Goal: Task Accomplishment & Management: Complete application form

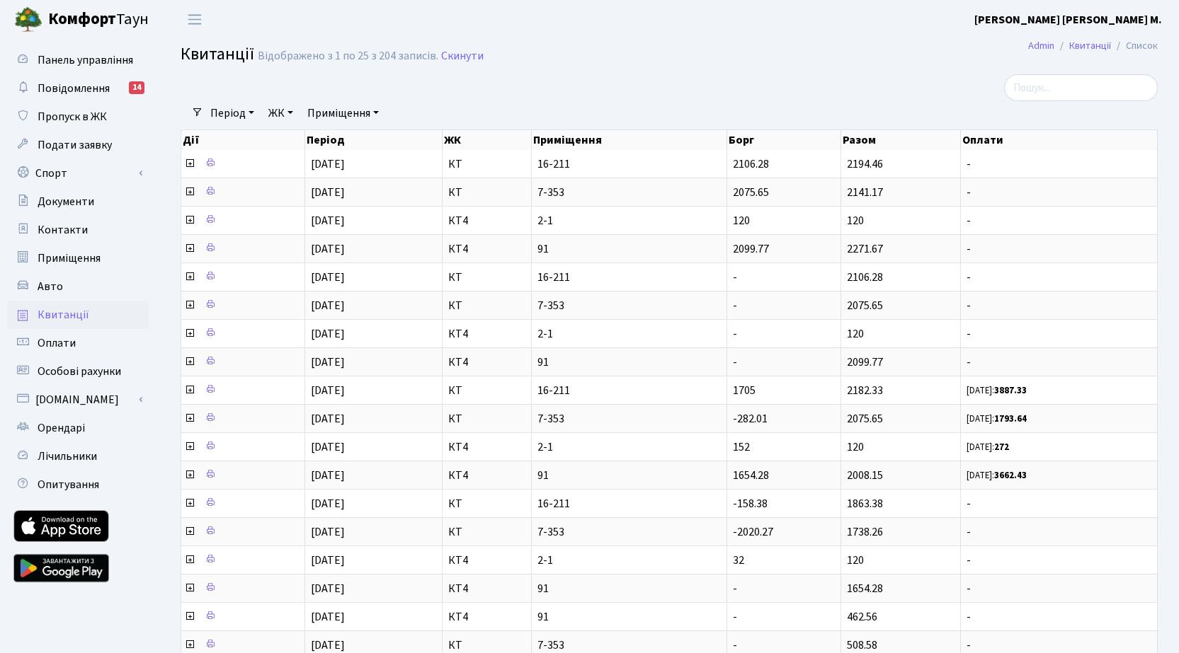
select select "25"
click at [60, 119] on span "Пропуск в ЖК" at bounding box center [72, 117] width 69 height 16
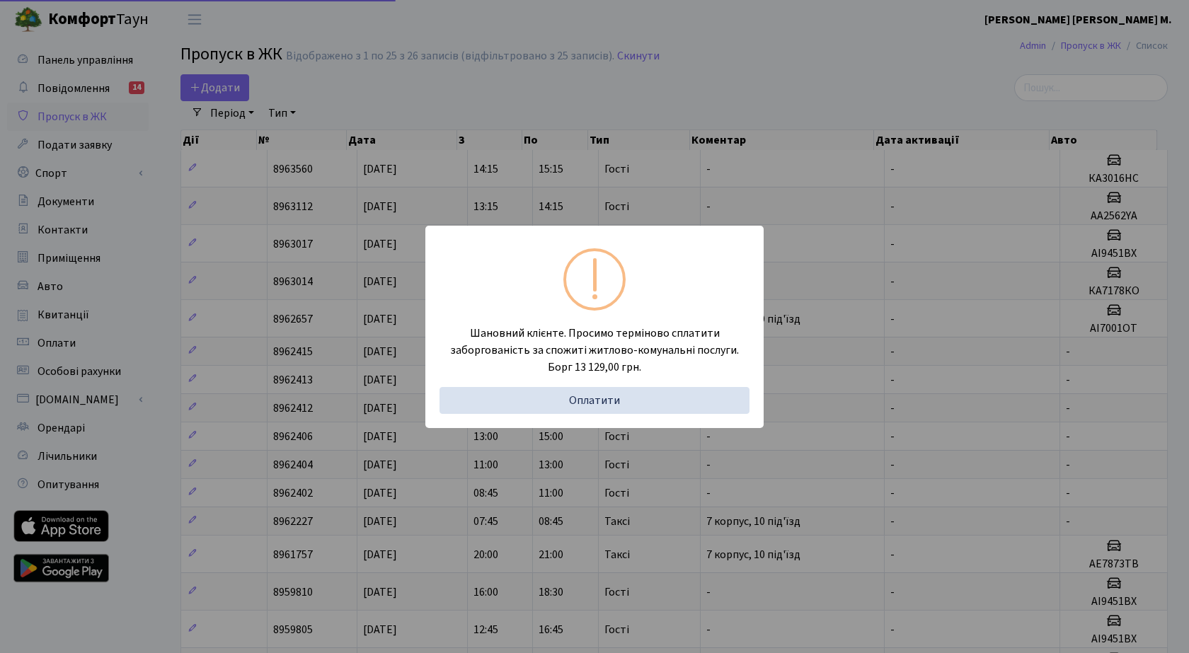
select select "25"
click at [649, 264] on div "Шановний клієнте. Просимо терміново сплатити заборгованість за спожиті житлово-…" at bounding box center [589, 327] width 338 height 202
click at [233, 92] on div "Шановний клієнте. Просимо терміново сплатити заборгованість за спожиті житлово-…" at bounding box center [589, 326] width 1179 height 653
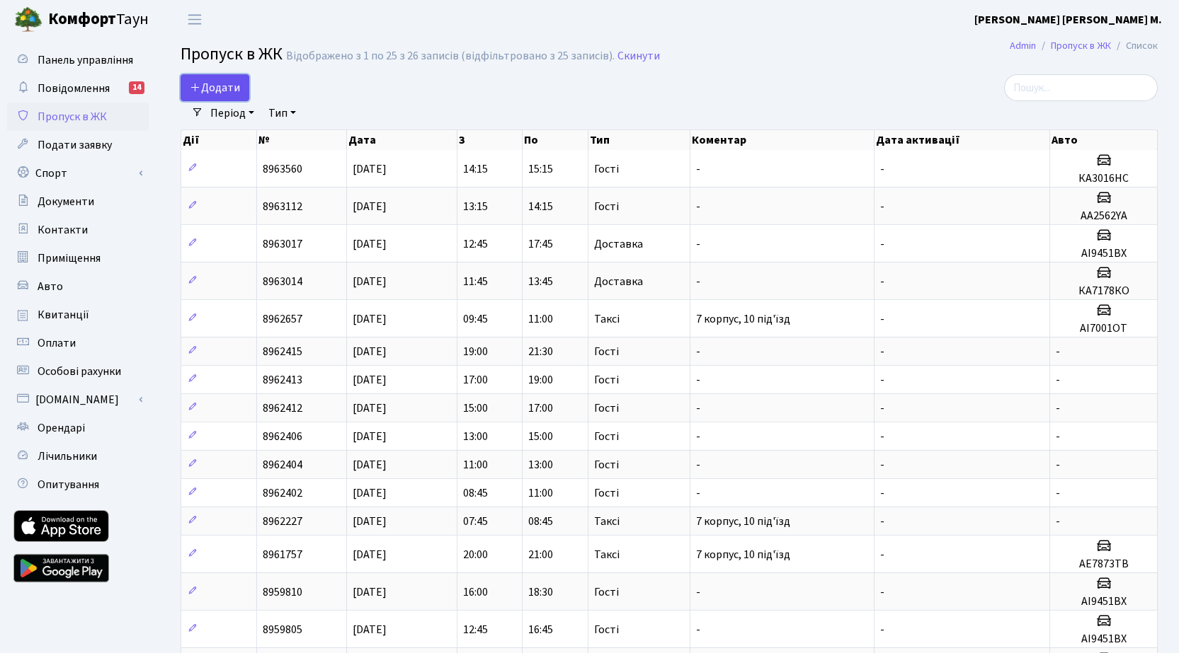
click at [224, 85] on span "Додати" at bounding box center [215, 88] width 50 height 16
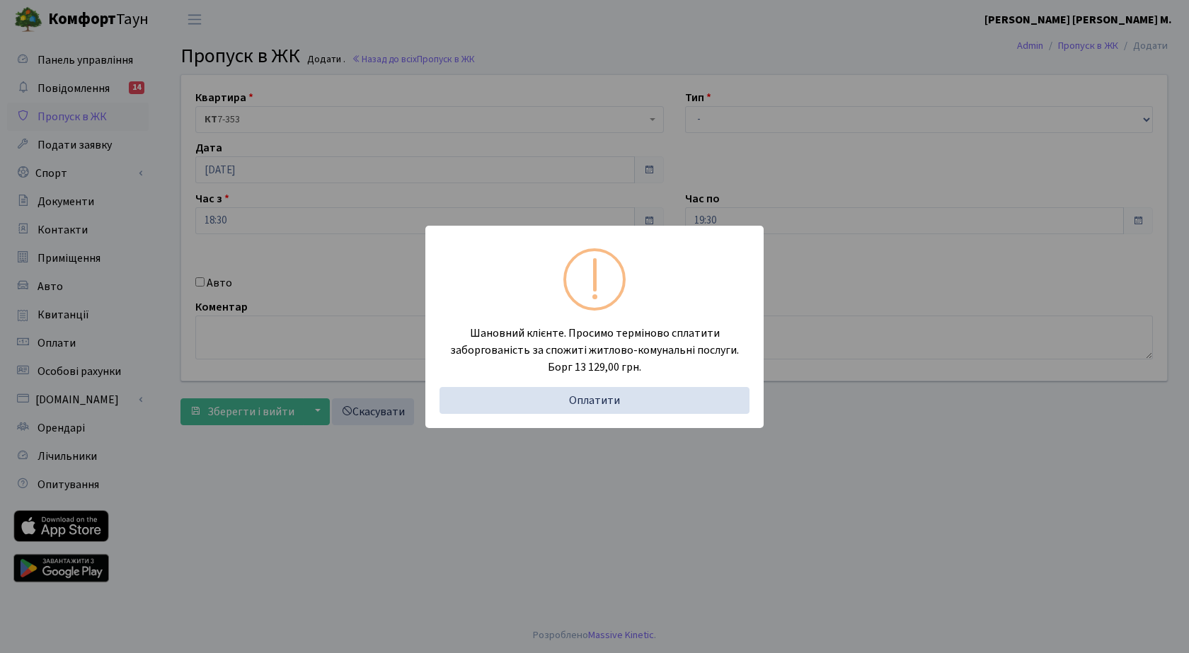
click at [416, 157] on div "Шановний клієнте. Просимо терміново сплатити заборгованість за спожиті житлово-…" at bounding box center [594, 326] width 1189 height 653
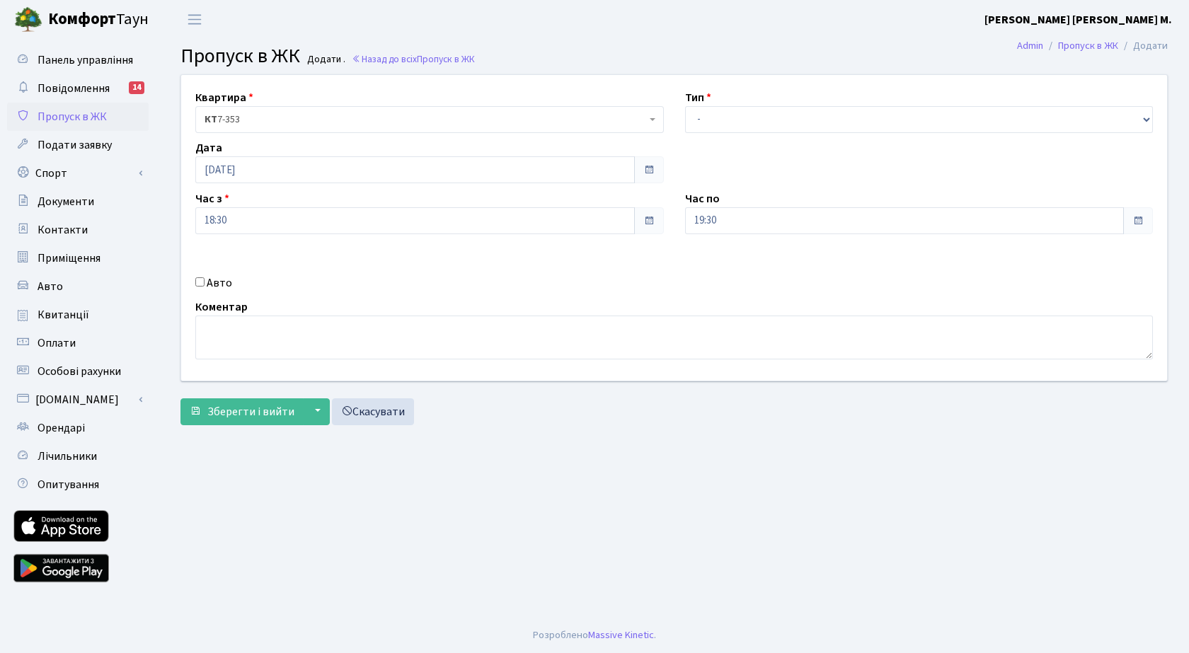
click at [199, 283] on input "Авто" at bounding box center [199, 281] width 9 height 9
checkbox input "true"
paste input "ка3239вв"
type input "ка3239вв"
click at [723, 117] on select "- Доставка Таксі Гості Сервіс" at bounding box center [919, 119] width 469 height 27
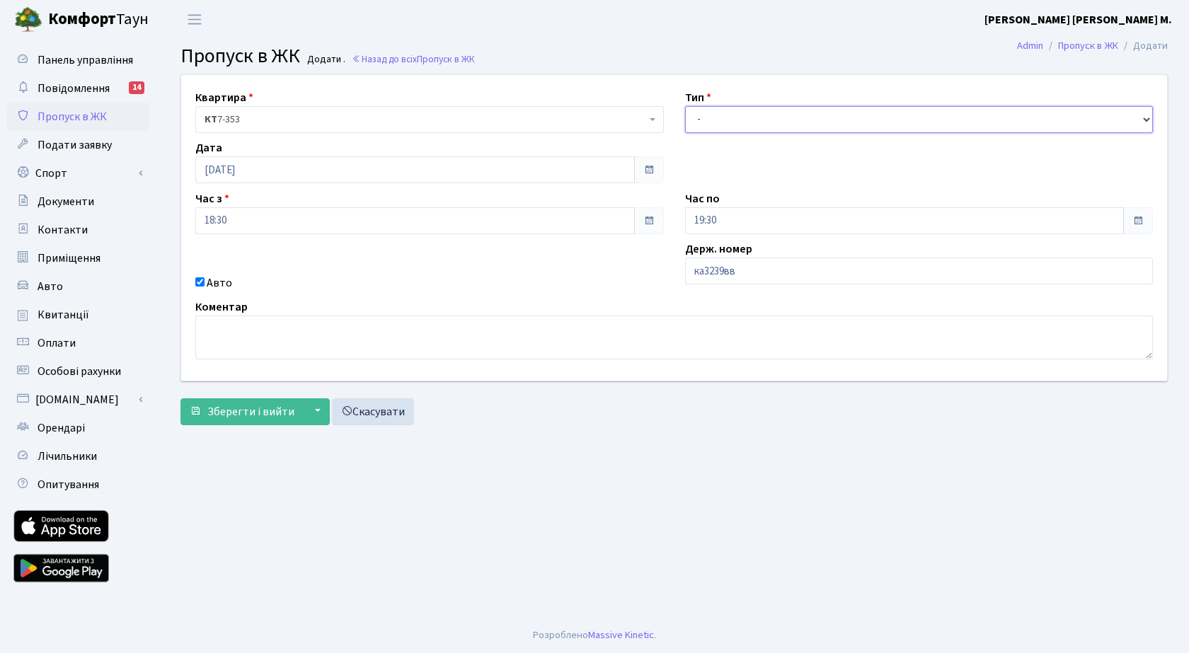
select select "3"
click at [685, 106] on select "- Доставка Таксі Гості Сервіс" at bounding box center [919, 119] width 469 height 27
click at [256, 412] on span "Зберегти і вийти" at bounding box center [250, 412] width 87 height 16
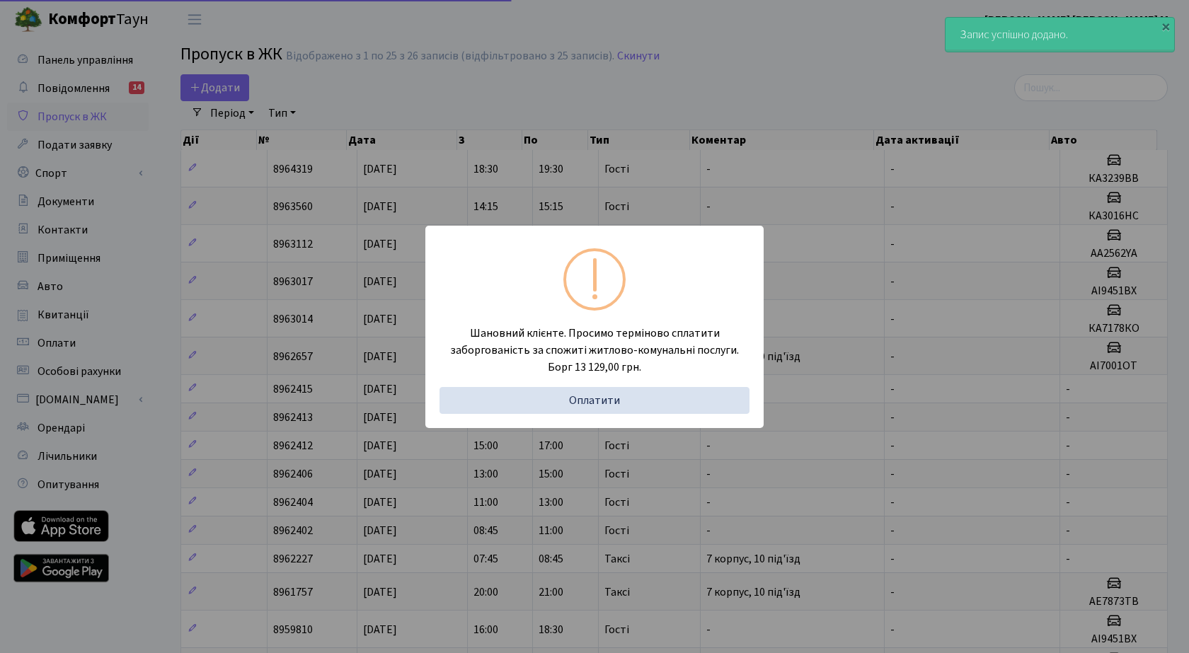
select select "25"
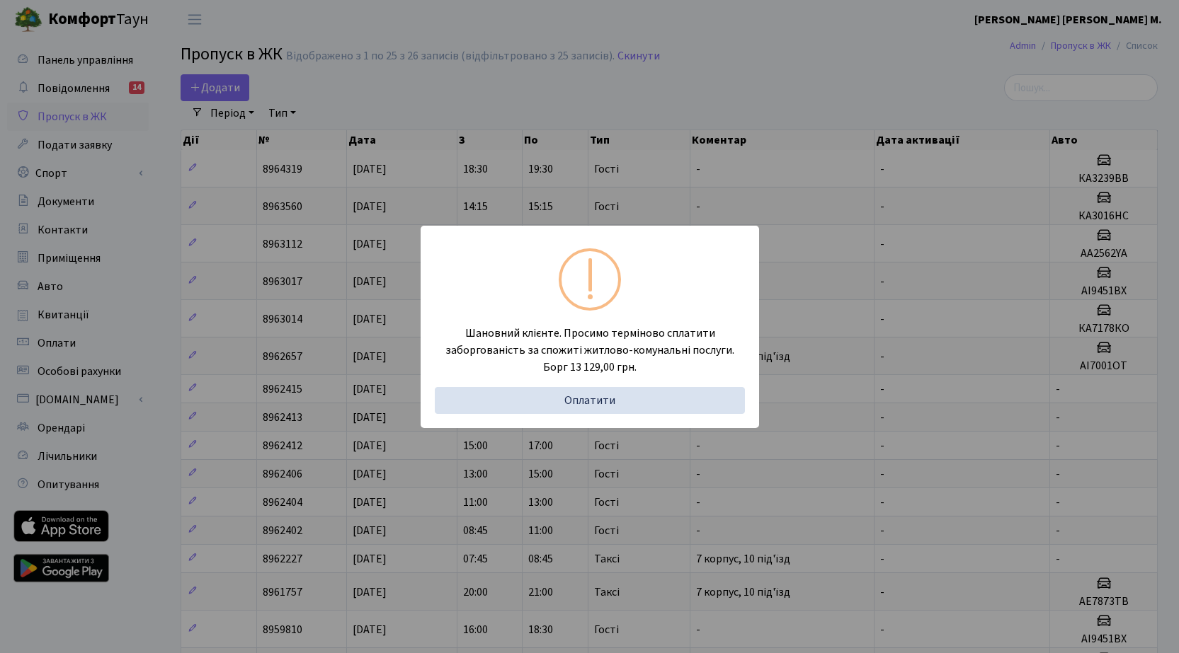
drag, startPoint x: 734, startPoint y: 186, endPoint x: 280, endPoint y: 132, distance: 457.6
click at [733, 185] on div "Шановний клієнте. Просимо терміново сплатити заборгованість за спожиті житлово-…" at bounding box center [589, 326] width 1179 height 653
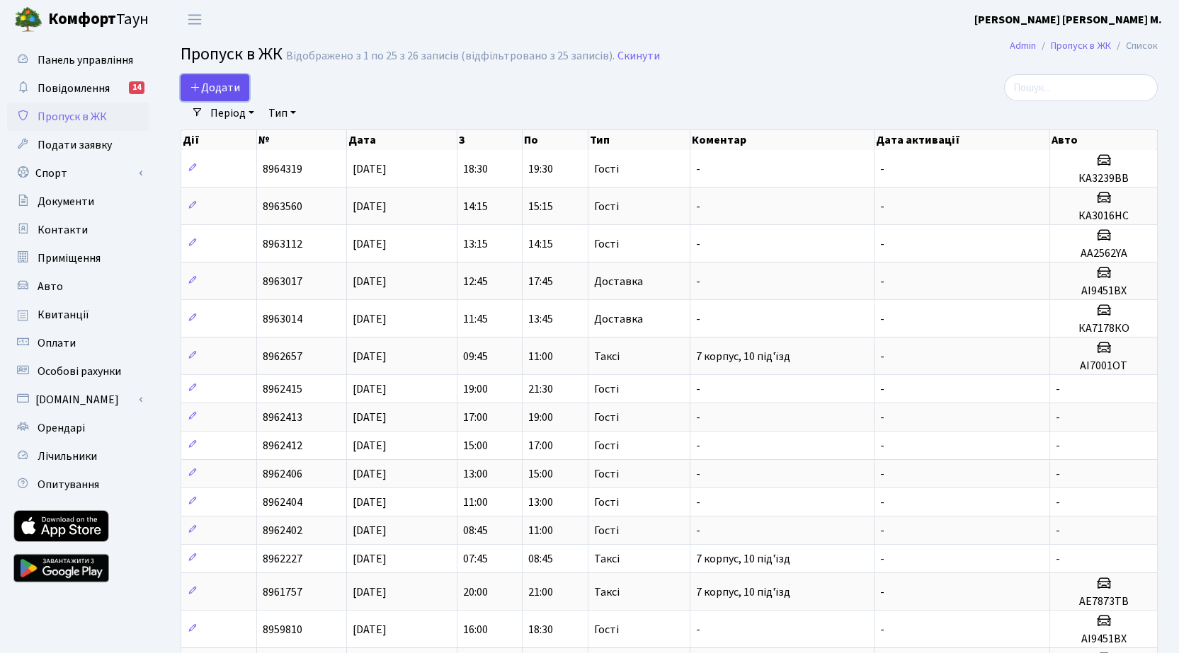
click at [227, 86] on span "Додати" at bounding box center [215, 88] width 50 height 16
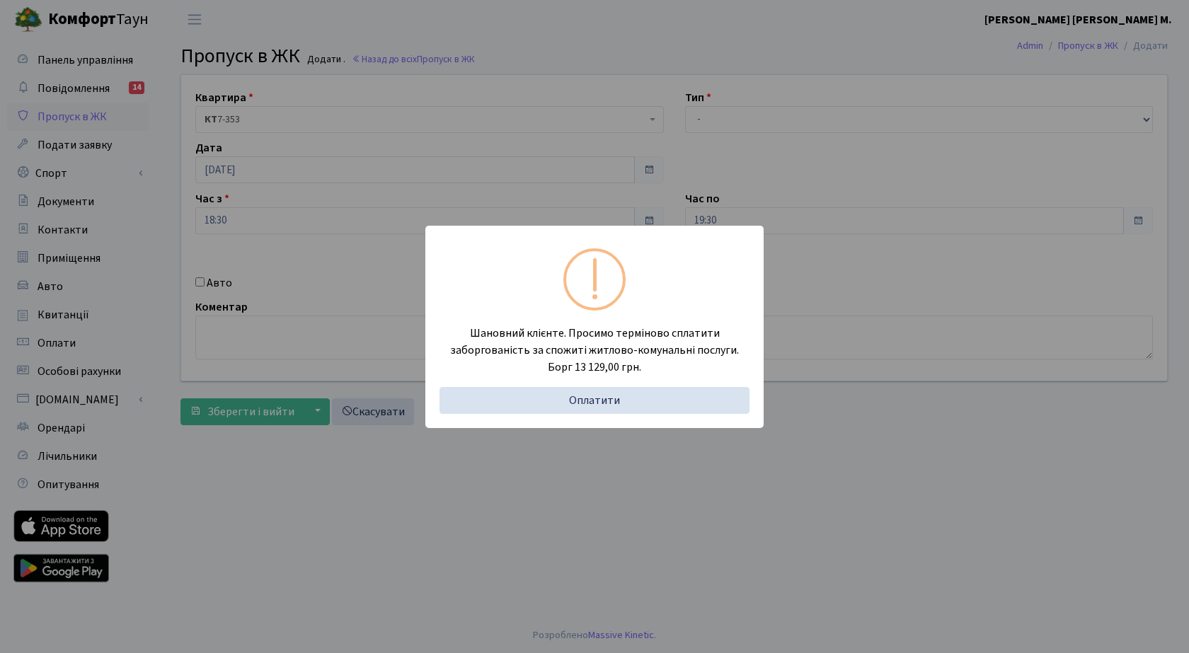
click at [219, 276] on div "Шановний клієнте. Просимо терміново сплатити заборгованість за спожиті житлово-…" at bounding box center [594, 326] width 1189 height 653
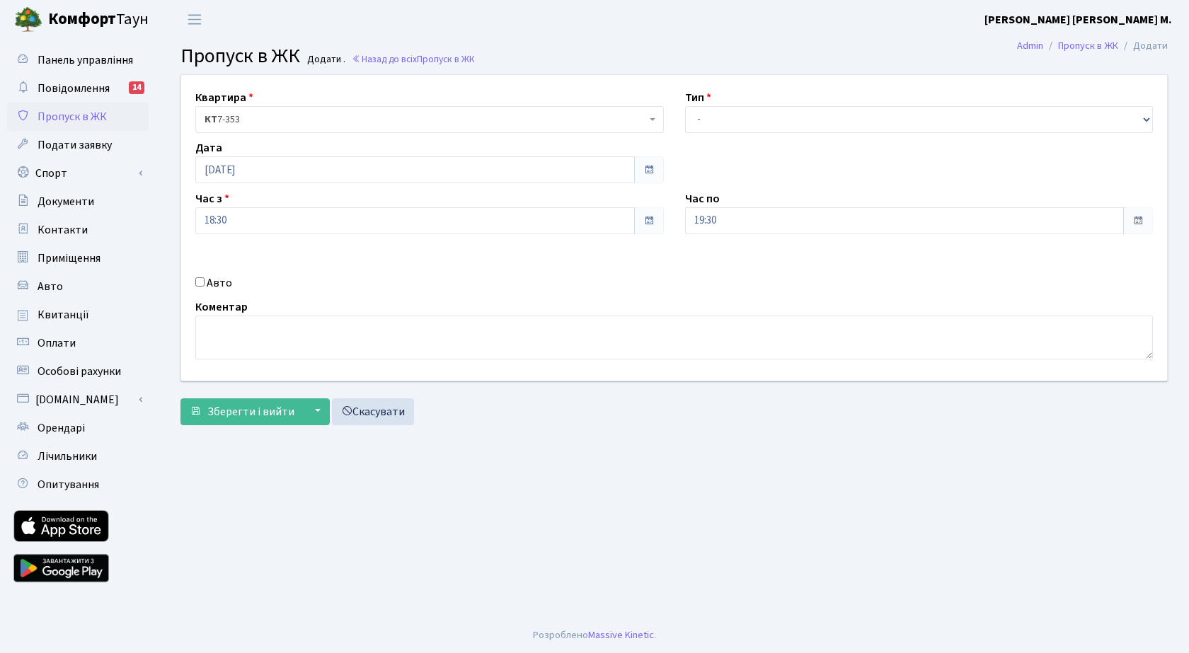
click at [197, 283] on input "Авто" at bounding box center [199, 281] width 9 height 9
checkbox input "true"
paste input "Ф2401319"
type input "Ф2401319"
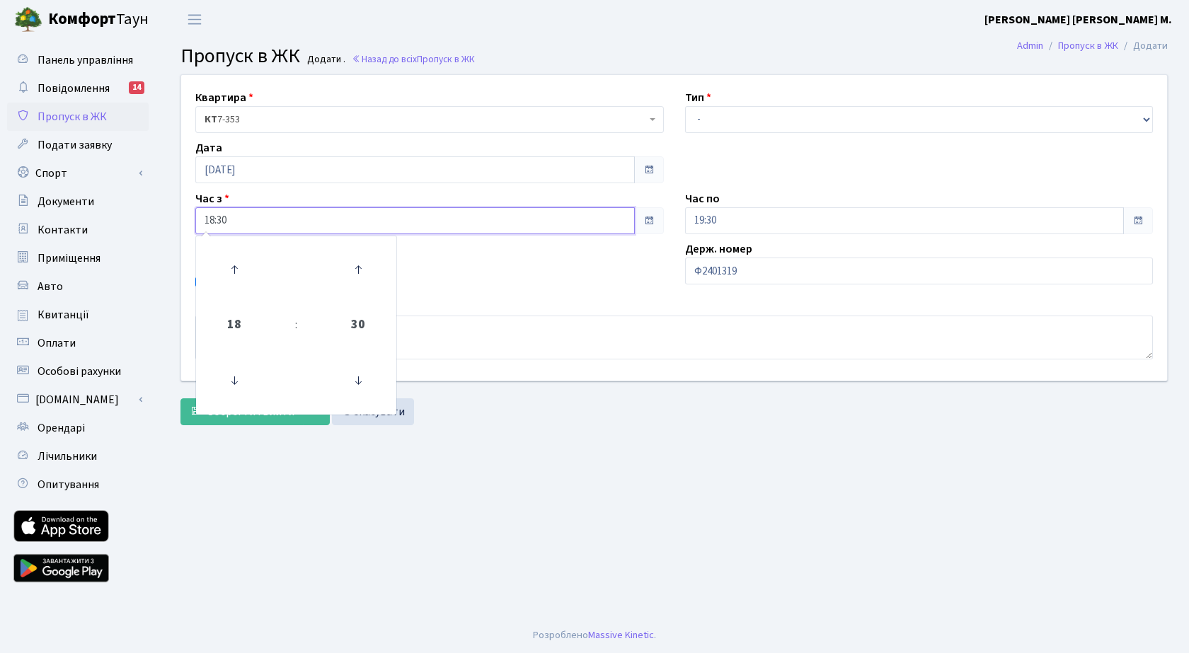
click at [275, 215] on input "18:30" at bounding box center [415, 220] width 440 height 27
click at [236, 262] on icon at bounding box center [234, 270] width 38 height 38
click at [357, 387] on icon at bounding box center [358, 381] width 38 height 38
type input "19:00"
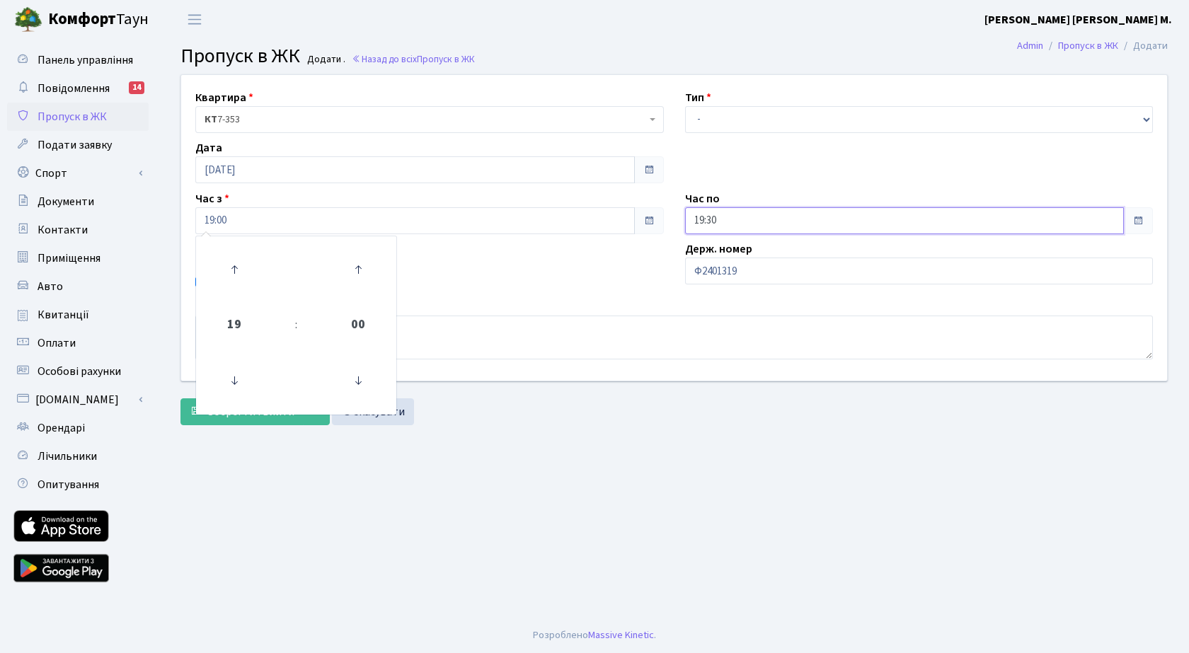
click at [774, 221] on input "19:30" at bounding box center [905, 220] width 440 height 27
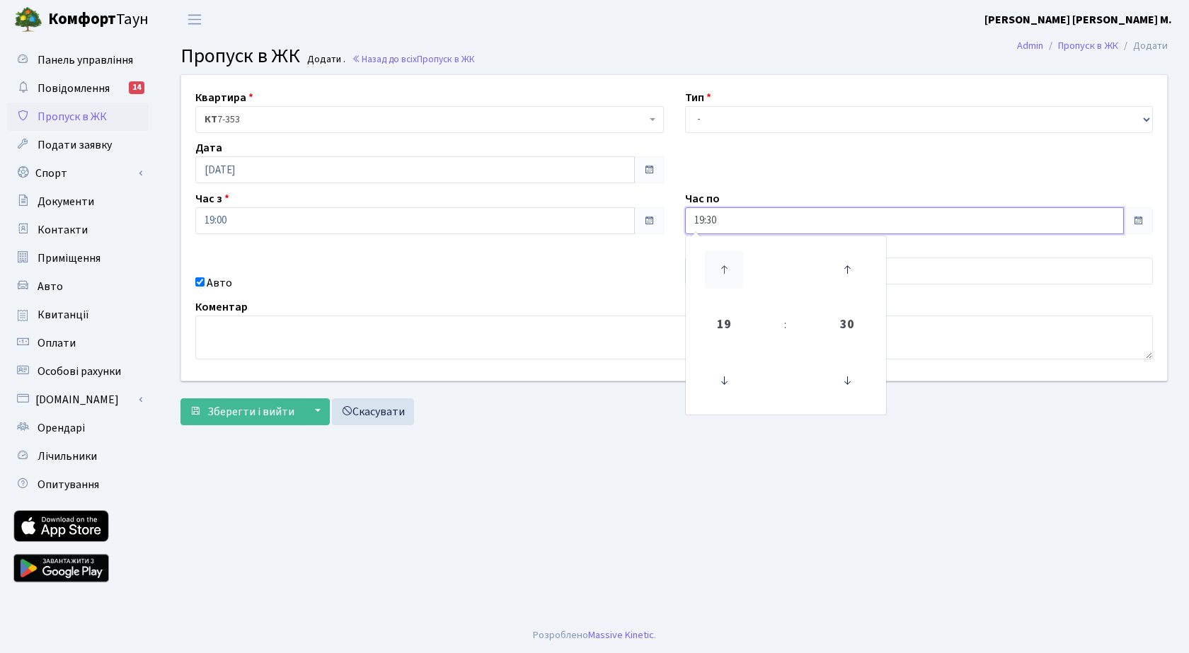
click at [721, 265] on icon at bounding box center [724, 270] width 38 height 38
type input "20:30"
click at [711, 124] on select "- Доставка Таксі Гості Сервіс" at bounding box center [919, 119] width 469 height 27
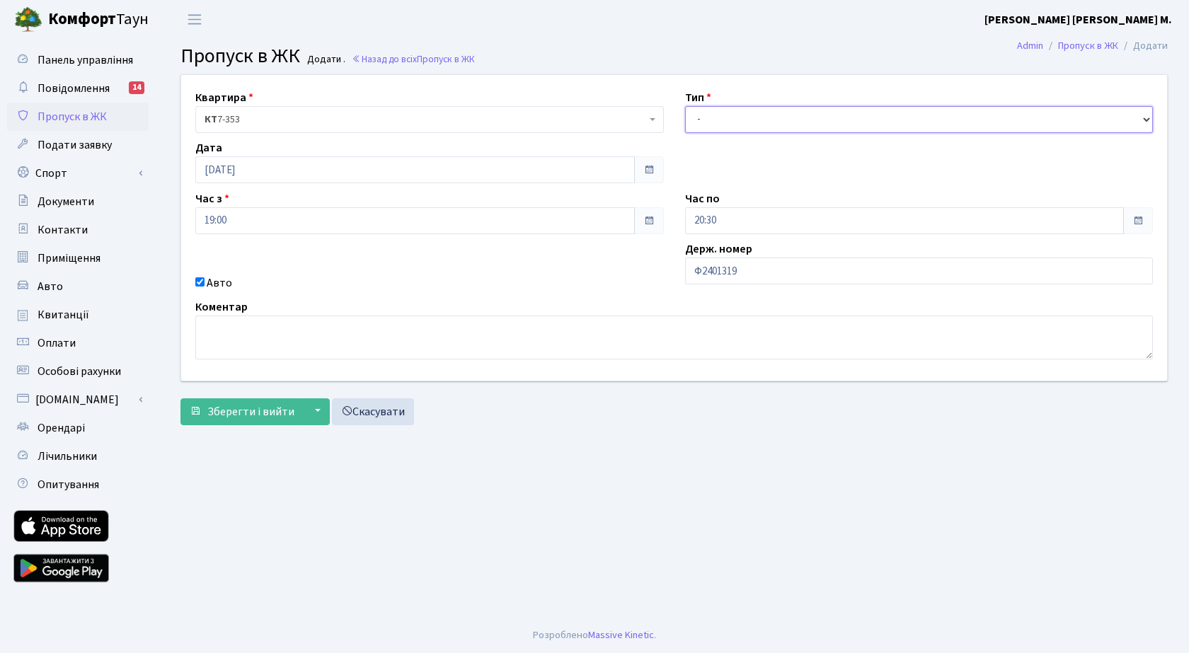
select select "3"
click at [685, 106] on select "- Доставка Таксі Гості Сервіс" at bounding box center [919, 119] width 469 height 27
click at [253, 411] on span "Зберегти і вийти" at bounding box center [250, 412] width 87 height 16
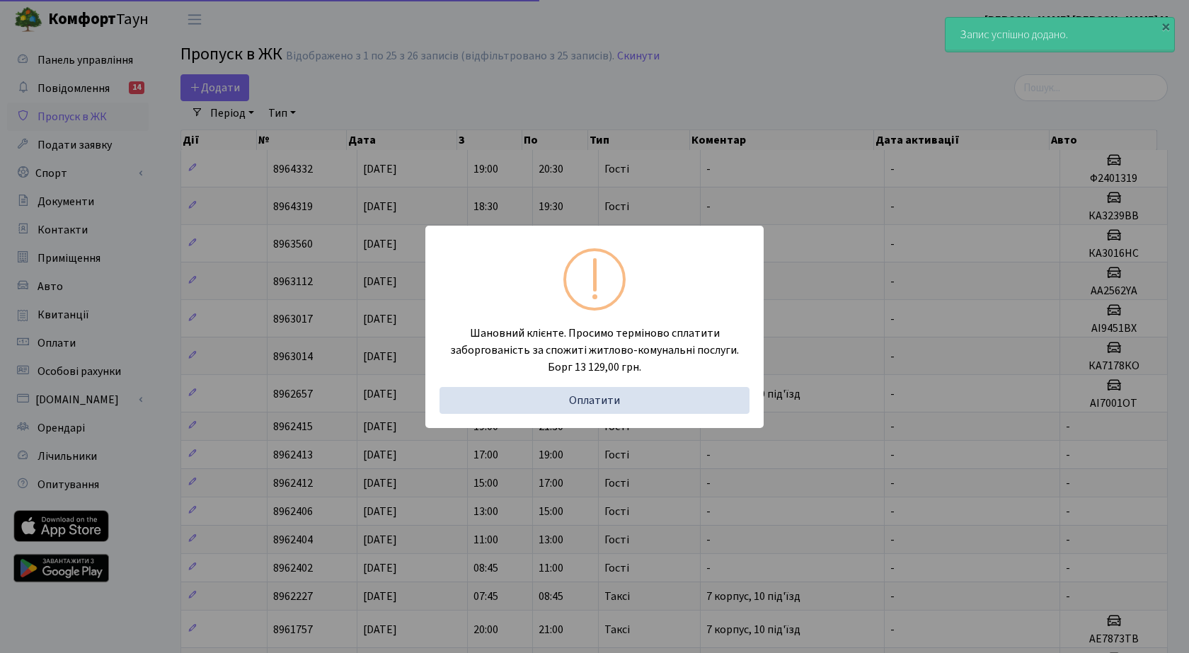
select select "25"
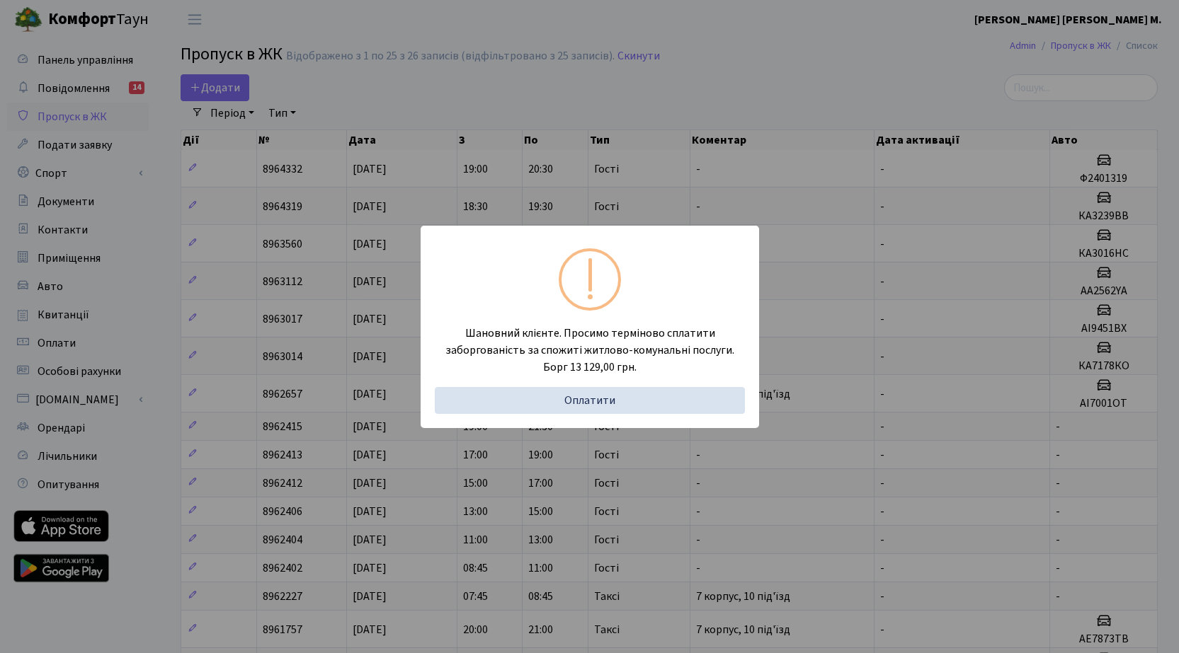
click at [631, 89] on div "Шановний клієнте. Просимо терміново сплатити заборгованість за спожиті житлово-…" at bounding box center [589, 326] width 1179 height 653
